Goal: Task Accomplishment & Management: Manage account settings

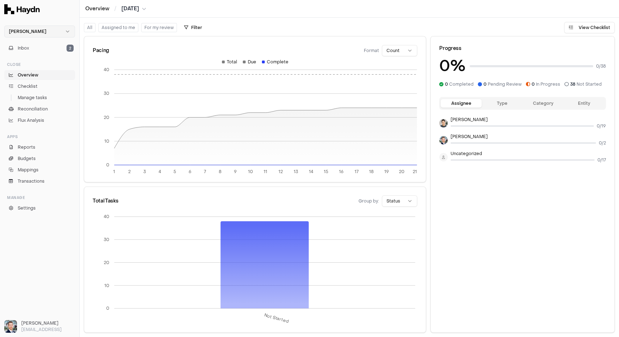
click at [46, 30] on html "Haydn Inbox 2 Close Overview Checklist Manage tasks Reconciliation Flux Analysi…" at bounding box center [309, 168] width 619 height 337
click at [38, 65] on div "Nivoda" at bounding box center [39, 65] width 67 height 10
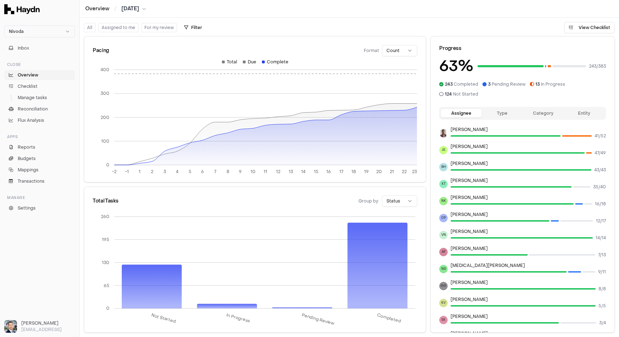
click at [409, 50] on html "Nivoda Inbox Close Overview Checklist Manage tasks Reconciliation Flux Analysis…" at bounding box center [309, 168] width 619 height 337
click at [404, 20] on html "Nivoda Inbox Close Overview Checklist Manage tasks Reconciliation Flux Analysis…" at bounding box center [309, 168] width 619 height 337
click at [270, 55] on div "Pacing Format Count" at bounding box center [255, 50] width 325 height 11
drag, startPoint x: 250, startPoint y: 64, endPoint x: 257, endPoint y: 138, distance: 73.9
click at [257, 138] on div "-2 -1 1 2 3 4 5 6 7 8 9 10 11 12 13 14 15 16 17 18 19 20 21 22 23 0 100 200 300…" at bounding box center [255, 119] width 325 height 120
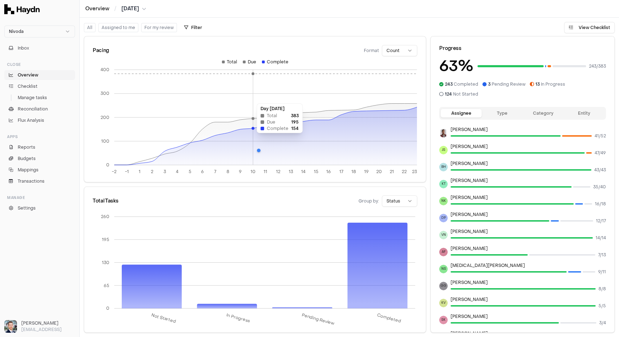
click at [255, 136] on icon at bounding box center [265, 136] width 303 height 58
click at [292, 133] on icon at bounding box center [265, 136] width 303 height 58
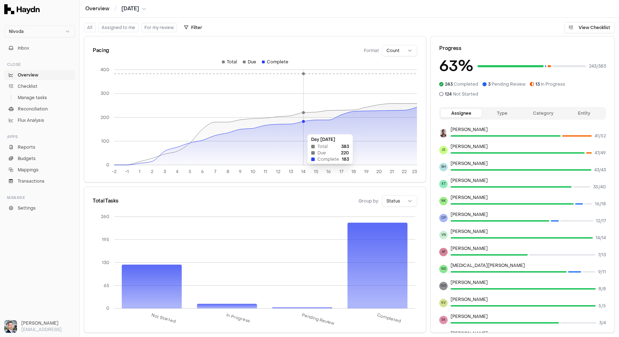
click at [367, 126] on icon at bounding box center [265, 136] width 303 height 58
click at [34, 145] on span "Reports" at bounding box center [27, 147] width 18 height 6
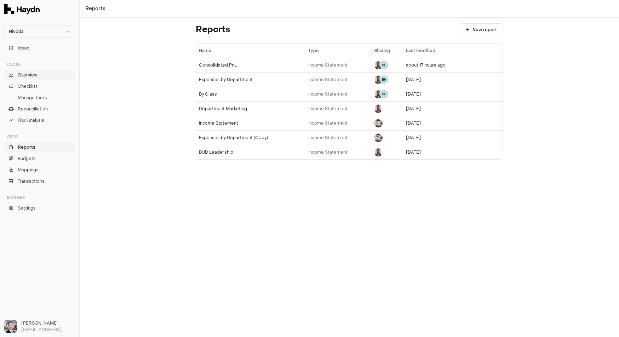
click at [45, 72] on link "Overview" at bounding box center [39, 75] width 71 height 10
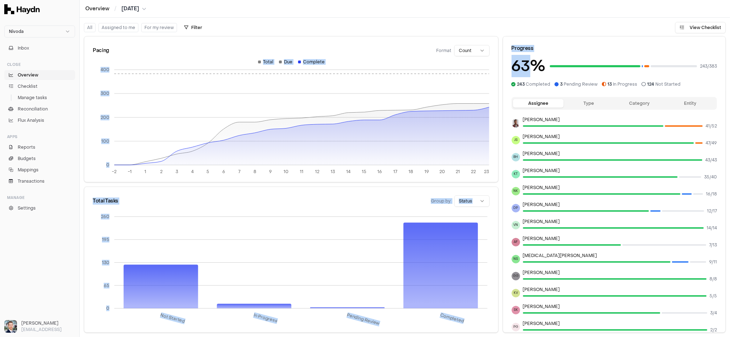
drag, startPoint x: 521, startPoint y: 67, endPoint x: 492, endPoint y: 63, distance: 29.5
click at [492, 63] on div "Pacing Format Count -2 -1 1 2 3 4 5 6 7 8 9 10 11 12 13 14 15 16 17 18 19 20 21…" at bounding box center [405, 185] width 650 height 304
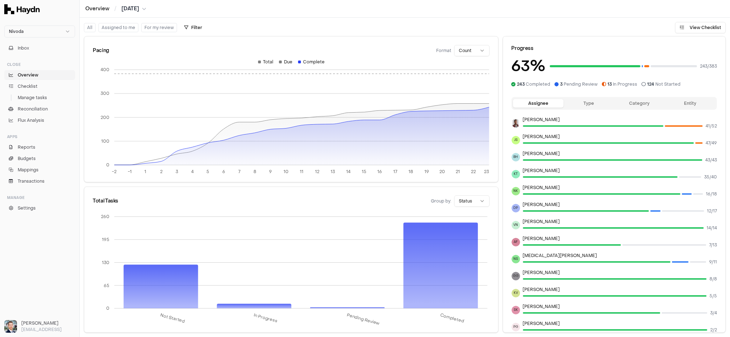
click at [544, 64] on h3 "63 %" at bounding box center [528, 66] width 34 height 22
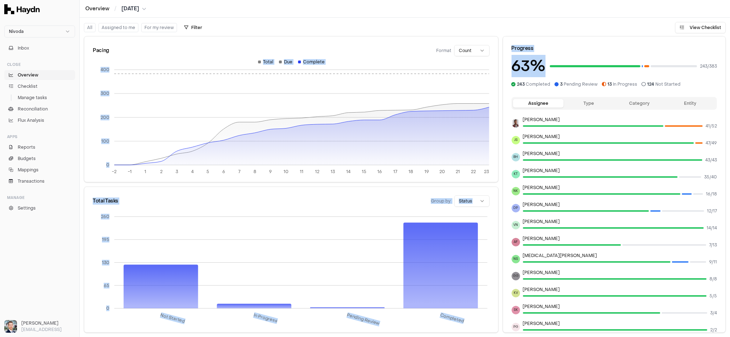
drag, startPoint x: 549, startPoint y: 64, endPoint x: 510, endPoint y: 62, distance: 39.7
click at [499, 62] on div "Pacing Format Count -2 -1 1 2 3 4 5 6 7 8 9 10 11 12 13 14 15 16 17 18 19 20 21…" at bounding box center [405, 185] width 650 height 304
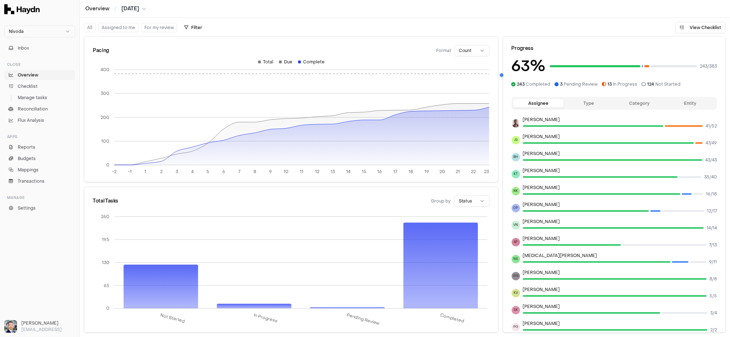
click at [538, 63] on h3 "63 %" at bounding box center [528, 66] width 34 height 22
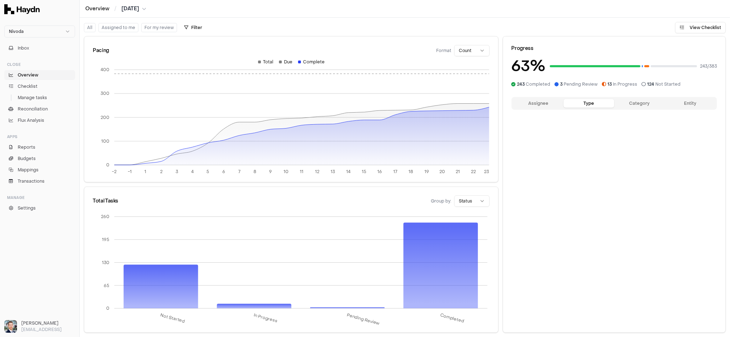
click at [585, 101] on button "Type" at bounding box center [588, 103] width 51 height 8
click at [544, 99] on button "Assignee" at bounding box center [538, 103] width 51 height 8
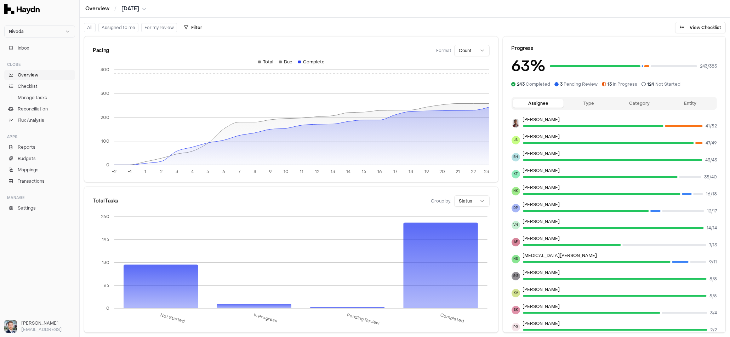
click at [619, 99] on button "Category" at bounding box center [639, 103] width 51 height 8
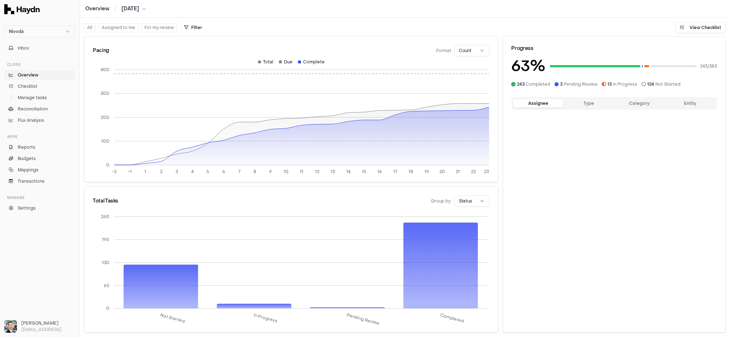
click at [532, 101] on button "Assignee" at bounding box center [538, 103] width 51 height 8
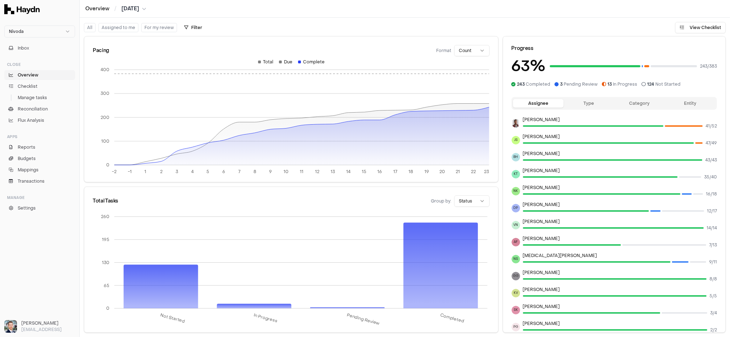
click at [619, 106] on button "Entity" at bounding box center [690, 103] width 51 height 8
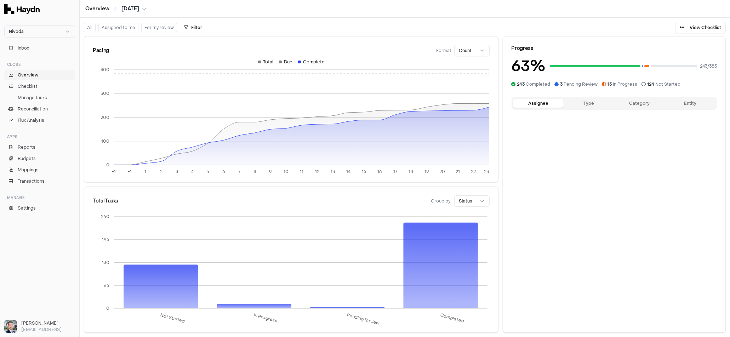
click at [550, 105] on button "Assignee" at bounding box center [538, 103] width 51 height 8
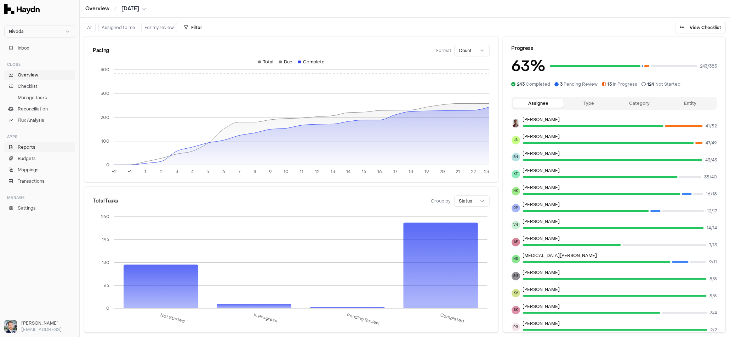
click at [44, 147] on link "Reports" at bounding box center [39, 147] width 71 height 10
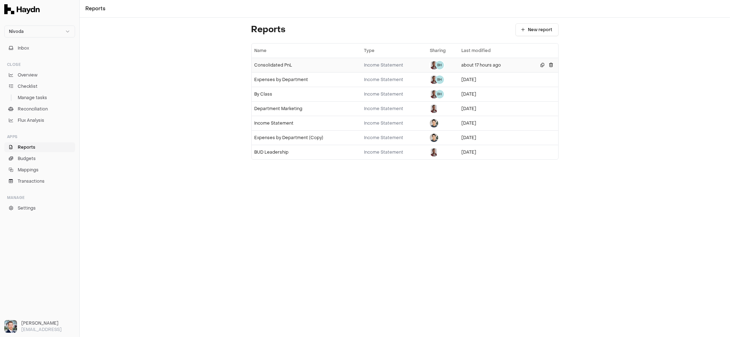
click at [282, 65] on div "Consolidated PnL" at bounding box center [306, 65] width 104 height 6
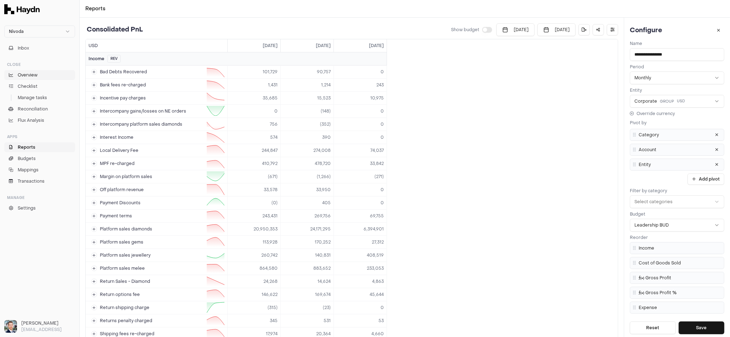
click at [28, 75] on span "Overview" at bounding box center [28, 75] width 20 height 6
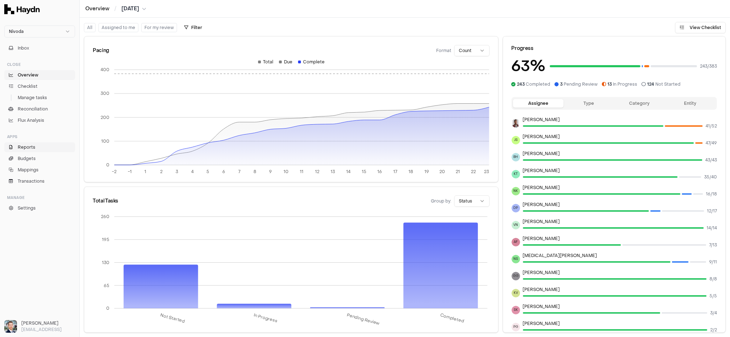
click at [39, 147] on link "Reports" at bounding box center [39, 147] width 71 height 10
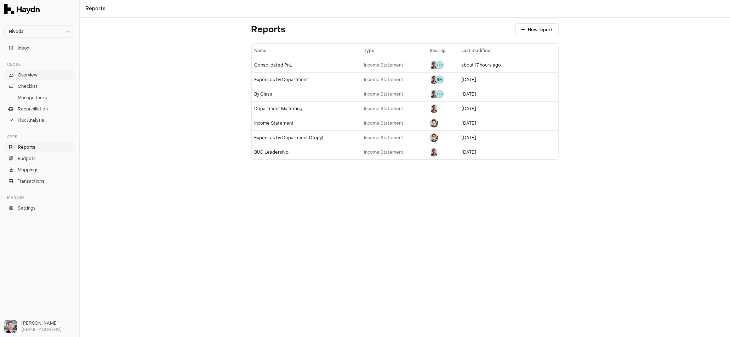
click at [31, 73] on span "Overview" at bounding box center [28, 75] width 20 height 6
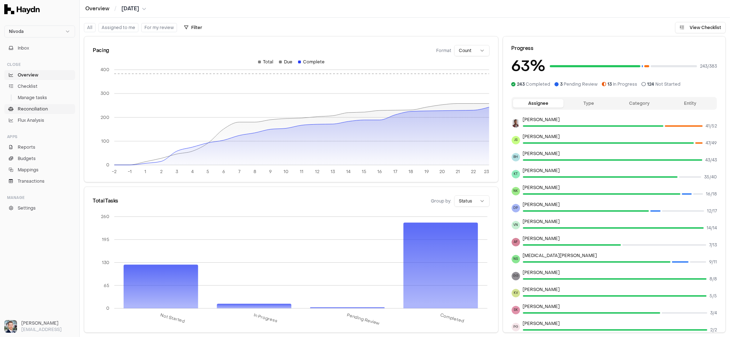
click at [38, 107] on span "Reconciliation" at bounding box center [33, 109] width 30 height 6
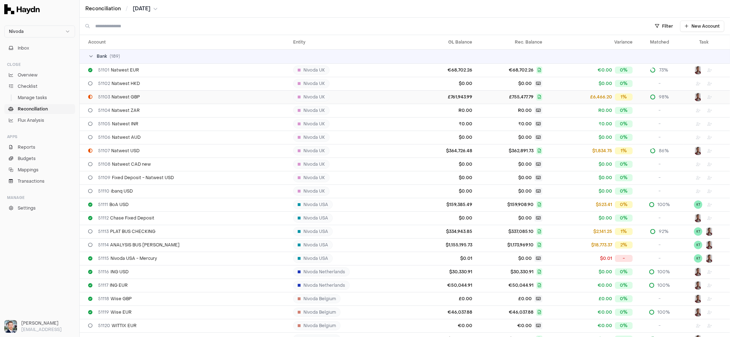
click at [415, 98] on td "£761,943.99" at bounding box center [445, 96] width 60 height 13
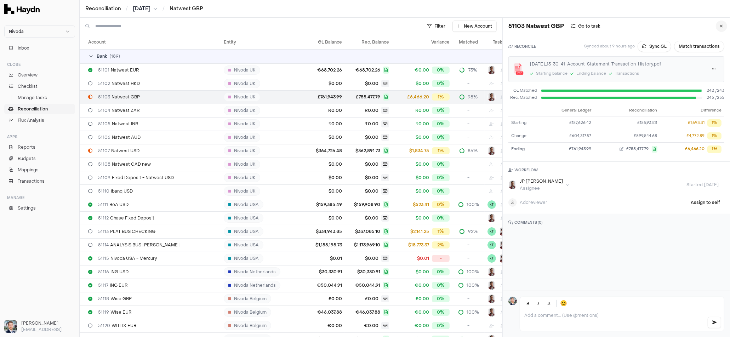
click at [619, 28] on button at bounding box center [721, 26] width 11 height 11
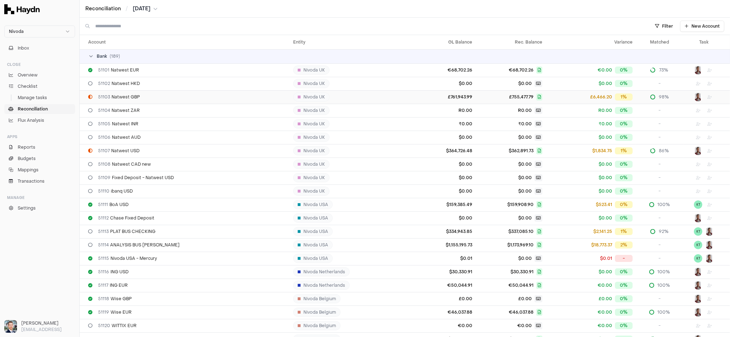
click at [129, 99] on span "51103 Natwest GBP" at bounding box center [119, 97] width 42 height 6
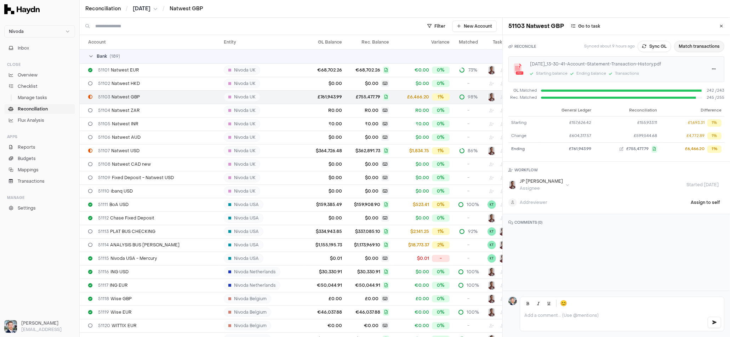
click at [619, 51] on button "Match transactions" at bounding box center [699, 46] width 50 height 11
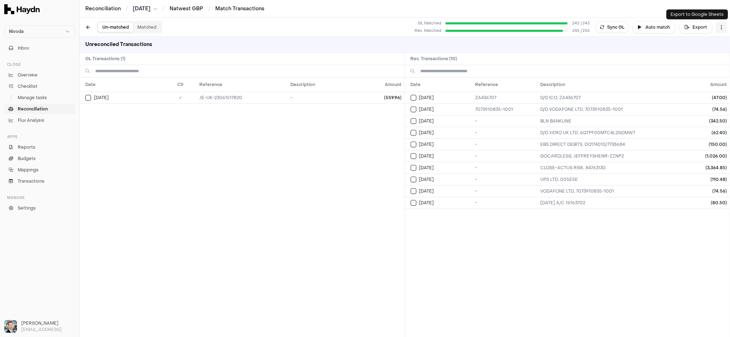
click at [619, 27] on html "Nivoda Inbox Close Overview Checklist Manage tasks Reconciliation Flux Analysis…" at bounding box center [365, 168] width 730 height 337
click at [619, 41] on div "Reset" at bounding box center [693, 41] width 64 height 10
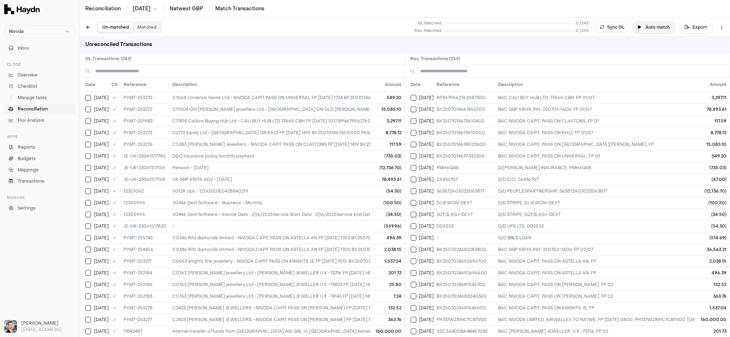
click at [619, 28] on button "Auto match" at bounding box center [654, 27] width 44 height 13
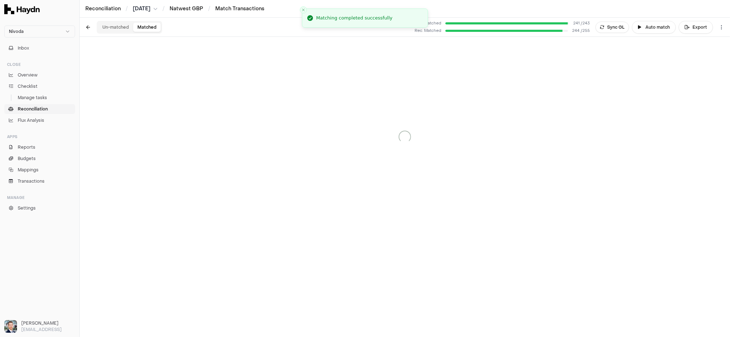
click at [150, 29] on button "Matched" at bounding box center [147, 27] width 28 height 9
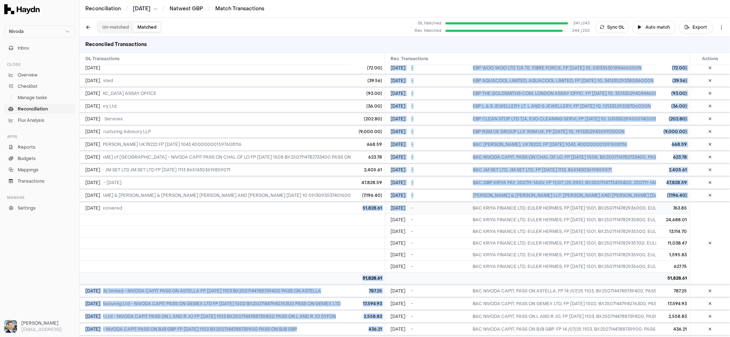
scroll to position [0, 156]
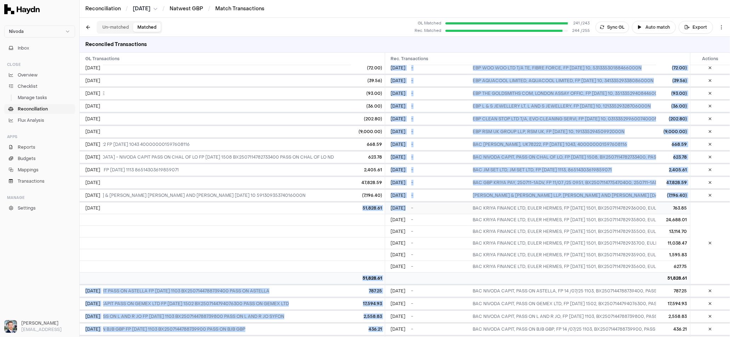
drag, startPoint x: 359, startPoint y: 180, endPoint x: 398, endPoint y: 183, distance: 39.0
click at [371, 202] on td "51,828.61" at bounding box center [368, 208] width 34 height 12
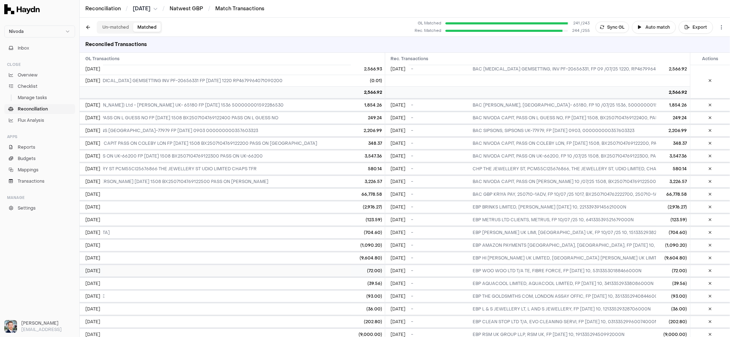
scroll to position [928, 0]
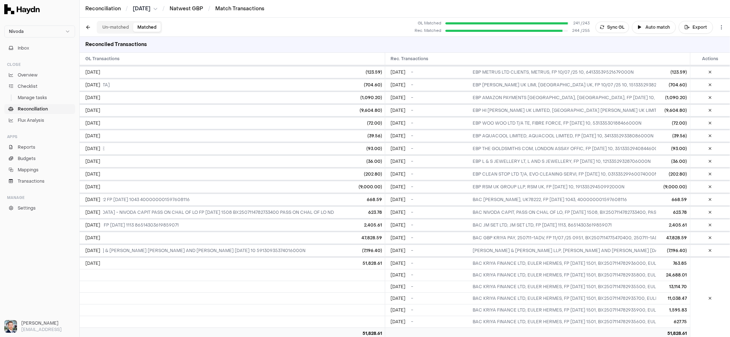
click at [111, 25] on button "Un-matched" at bounding box center [115, 27] width 35 height 9
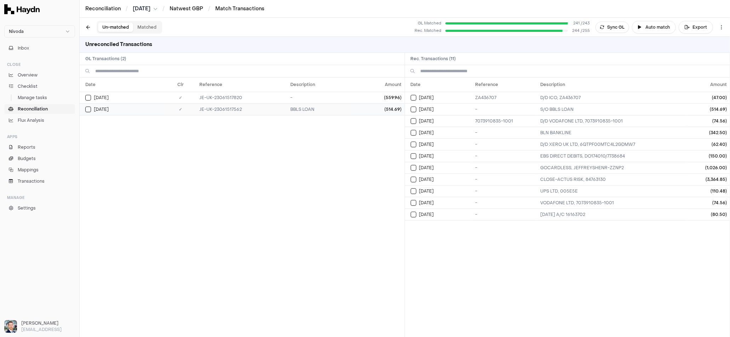
click at [87, 109] on button "Select GL transaction 7687730" at bounding box center [88, 110] width 6 height 6
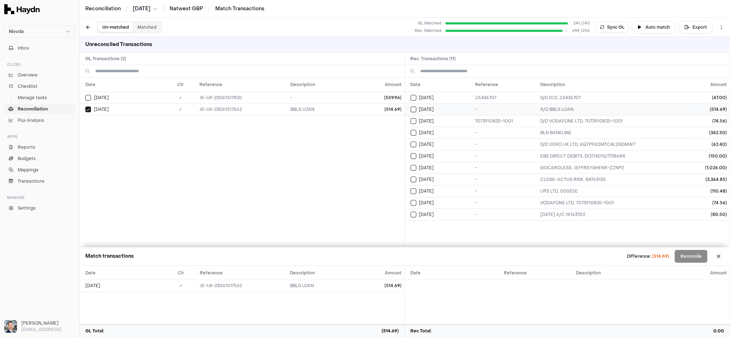
click at [414, 108] on button "Select reconciliation transaction 25940" at bounding box center [414, 110] width 6 height 6
click at [619, 257] on button at bounding box center [718, 256] width 11 height 11
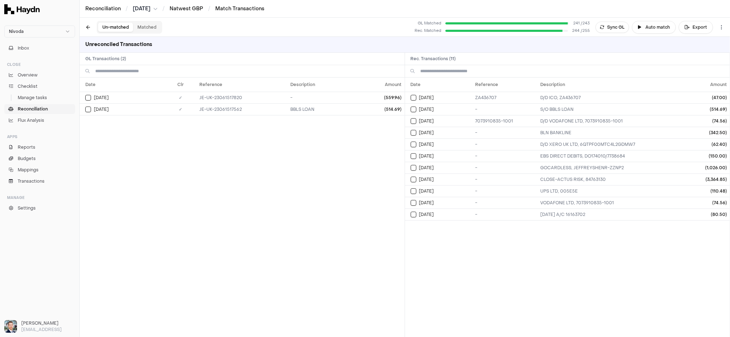
click at [143, 27] on button "Matched" at bounding box center [147, 27] width 28 height 9
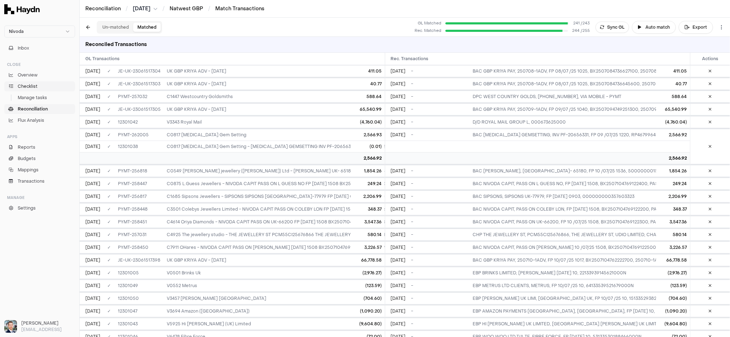
scroll to position [709, 0]
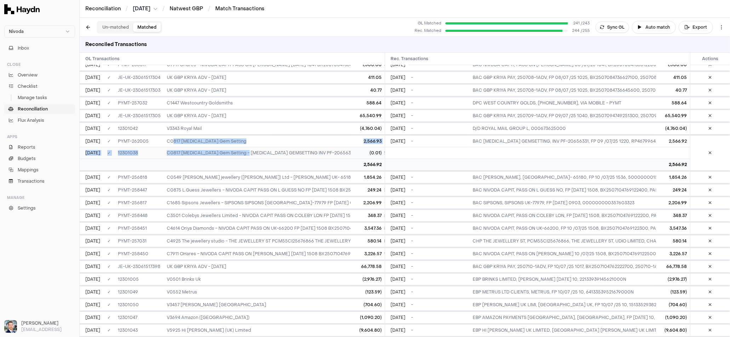
drag, startPoint x: 200, startPoint y: 121, endPoint x: 242, endPoint y: 131, distance: 43.4
click at [253, 135] on td "C0817 [MEDICAL_DATA] Gem Setting" at bounding box center [351, 141] width 375 height 12
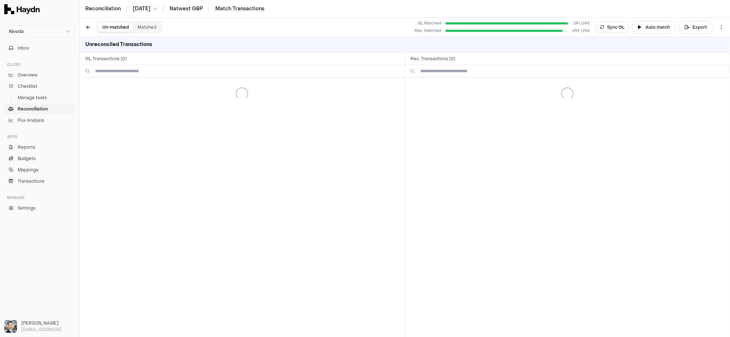
click at [113, 28] on button "Un-matched" at bounding box center [115, 27] width 35 height 9
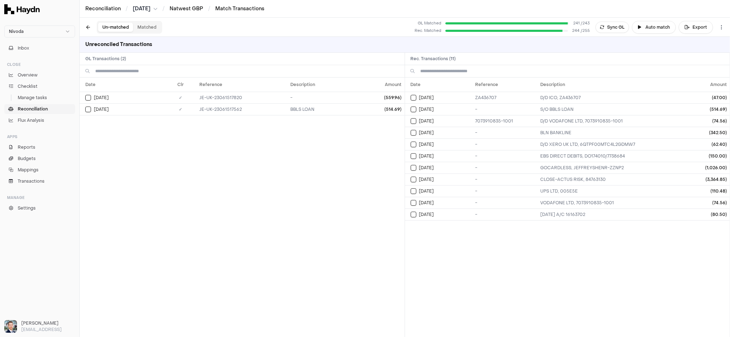
click at [161, 28] on div "Un-matched Matched" at bounding box center [129, 27] width 65 height 13
click at [152, 27] on button "Matched" at bounding box center [147, 27] width 28 height 9
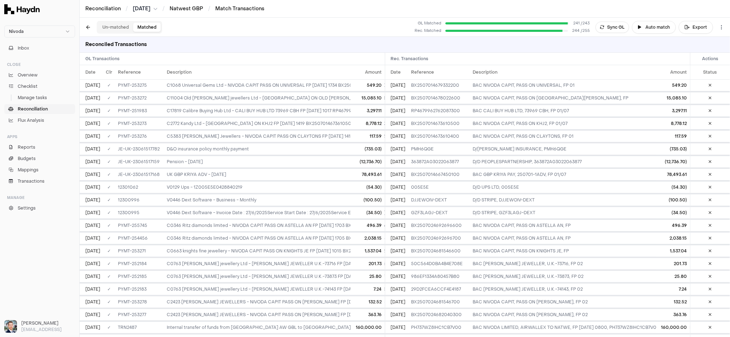
click at [40, 110] on span "Reconciliation" at bounding box center [33, 109] width 30 height 6
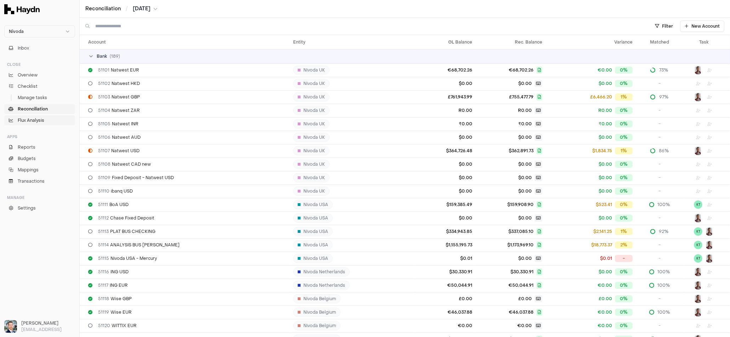
click at [39, 121] on span "Flux Analysis" at bounding box center [31, 120] width 27 height 6
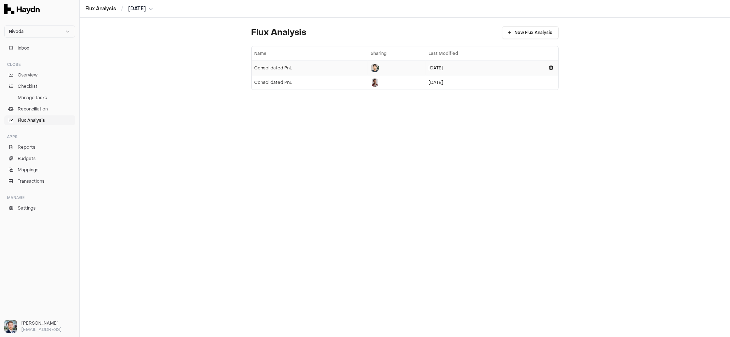
click at [289, 70] on div "Consolidated PnL" at bounding box center [309, 68] width 111 height 6
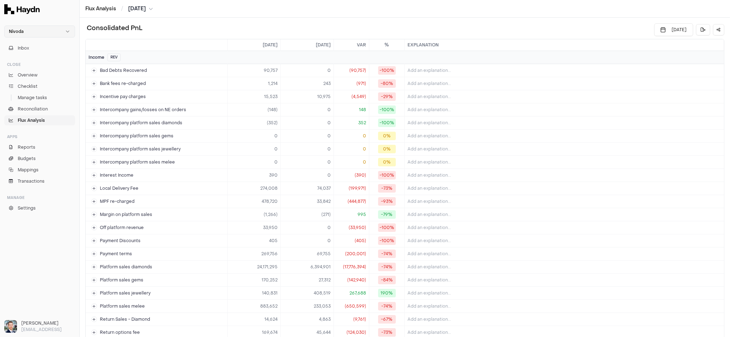
click at [31, 36] on html "Nivoda Inbox Close Overview Checklist Manage tasks Reconciliation Flux Analysis…" at bounding box center [365, 168] width 730 height 337
click at [23, 87] on span "Heroes" at bounding box center [17, 85] width 16 height 6
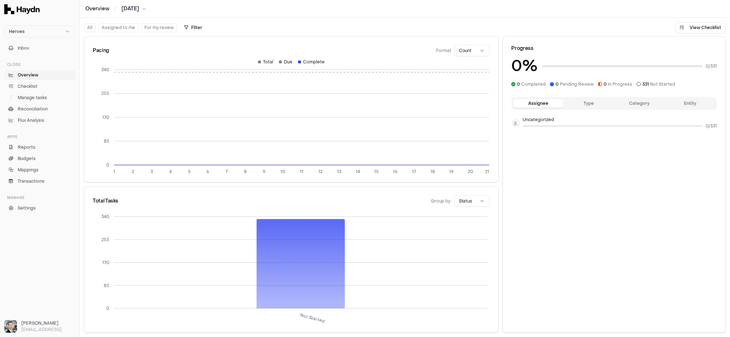
click at [33, 76] on span "Overview" at bounding box center [28, 75] width 21 height 6
click at [34, 95] on span "Manage tasks" at bounding box center [32, 98] width 29 height 6
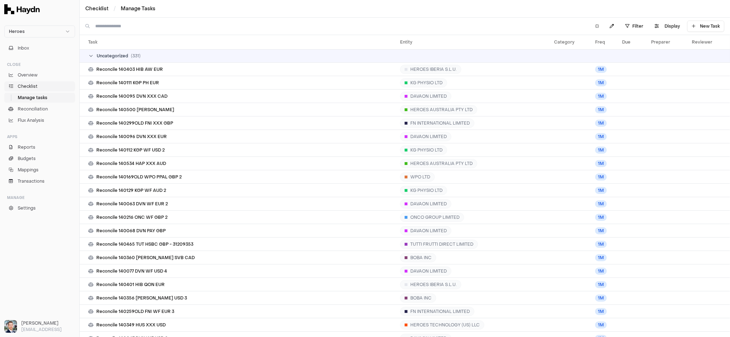
click at [33, 87] on span "Checklist" at bounding box center [28, 86] width 20 height 6
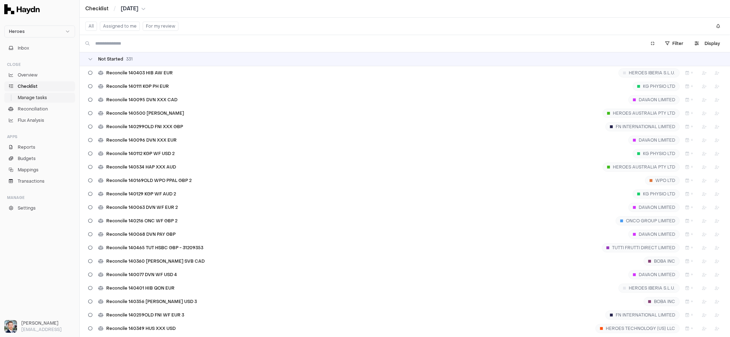
click at [33, 97] on span "Manage tasks" at bounding box center [32, 98] width 29 height 6
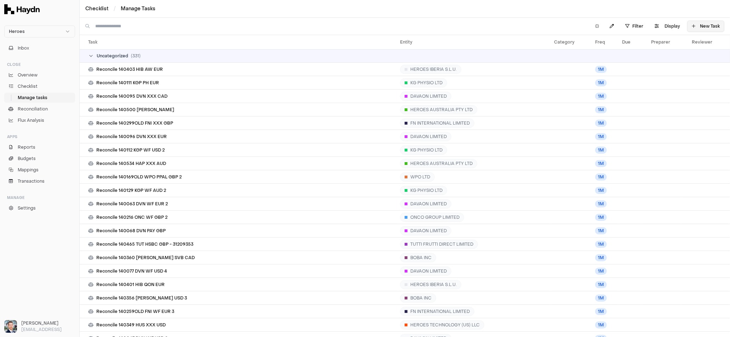
click at [619, 23] on button "New Task" at bounding box center [705, 26] width 37 height 11
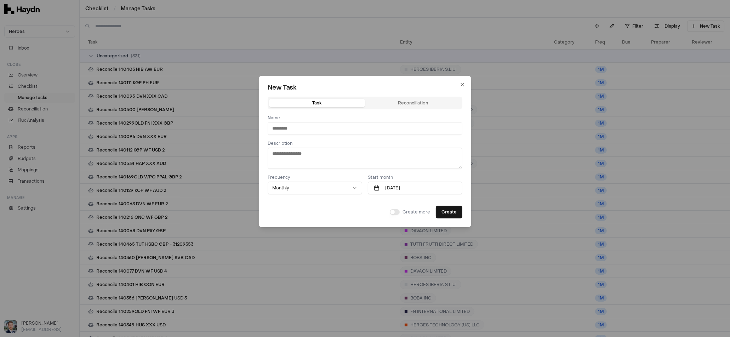
click at [619, 14] on div at bounding box center [365, 168] width 730 height 337
